Goal: Task Accomplishment & Management: Manage account settings

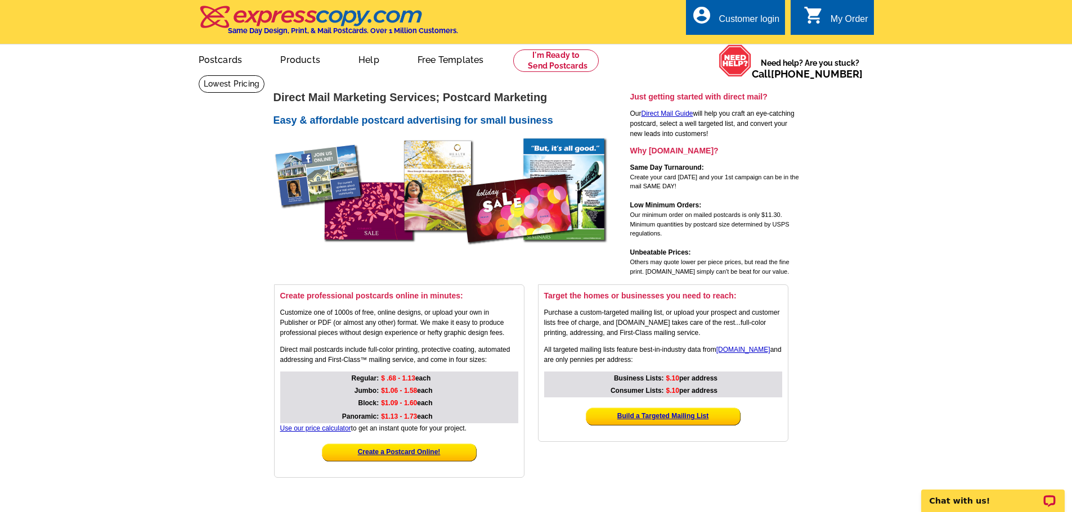
click at [758, 21] on div "Customer login" at bounding box center [748, 22] width 61 height 16
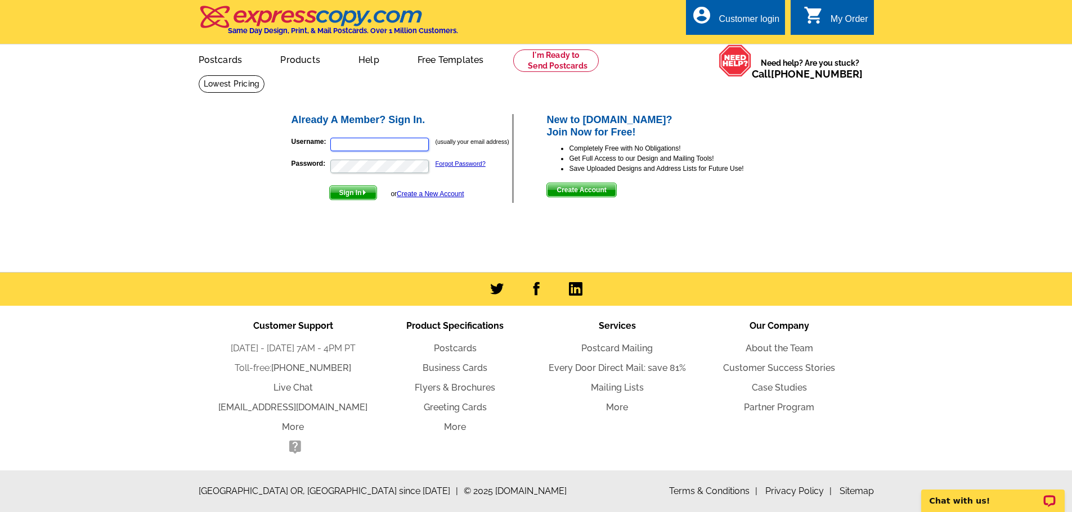
click at [388, 142] on input "Username:" at bounding box center [379, 145] width 98 height 14
type input "sherrylk214@yahoo.com"
click at [354, 193] on span "Sign In" at bounding box center [353, 193] width 47 height 14
